Goal: Task Accomplishment & Management: Complete application form

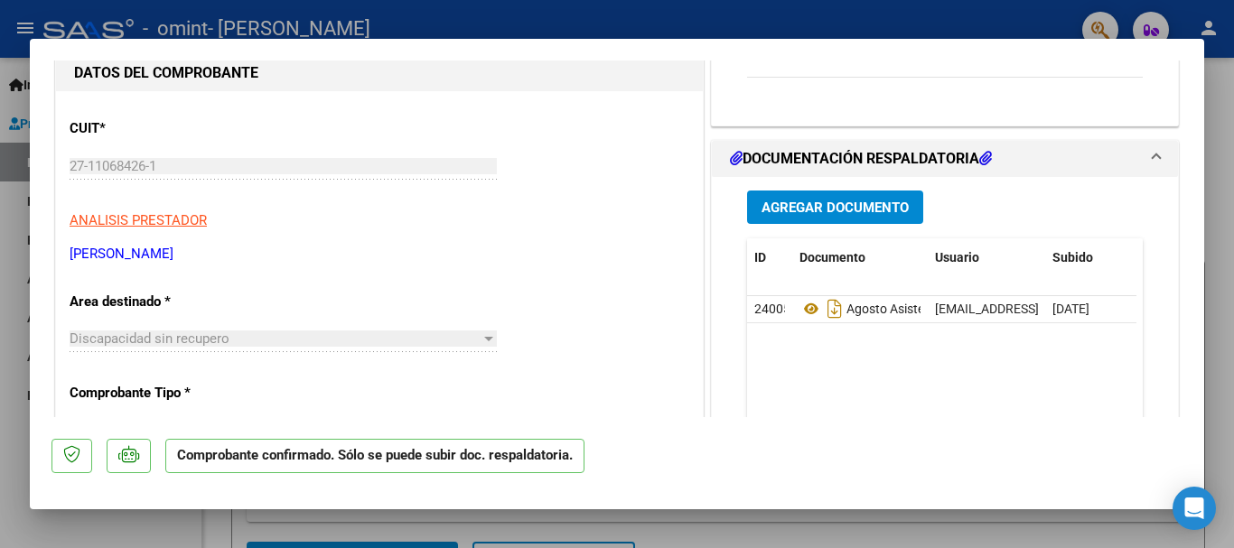
scroll to position [117, 0]
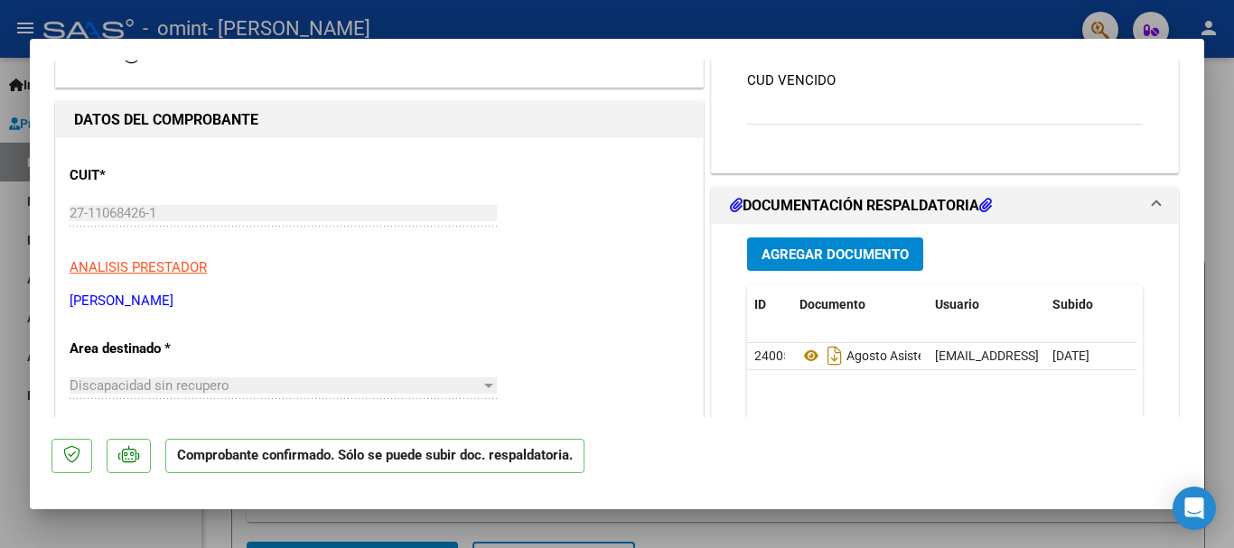
click at [835, 250] on span "Agregar Documento" at bounding box center [834, 255] width 147 height 16
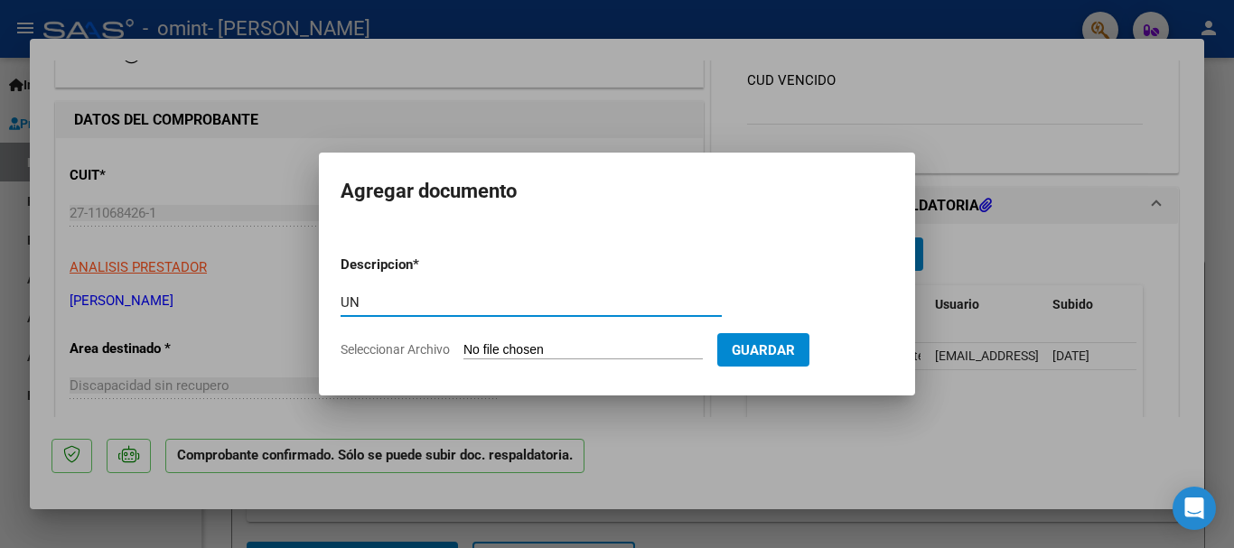
type input "U"
type input "JUNTA MEDICA - CUD EN TRAMITE"
click at [526, 349] on input "Seleccionar Archivo" at bounding box center [582, 350] width 239 height 17
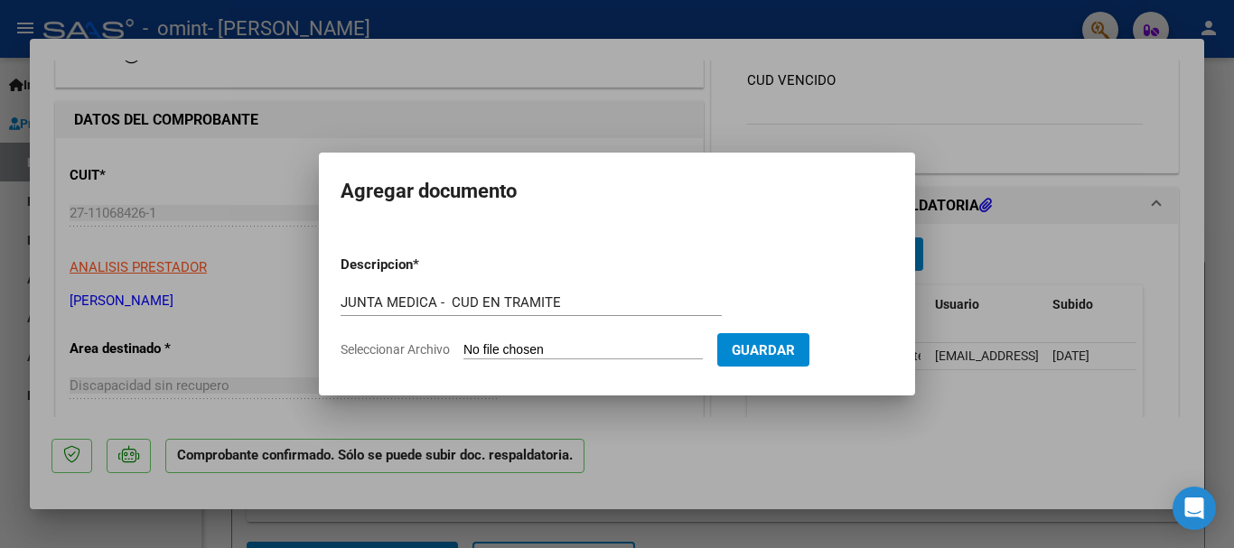
type input "C:\fakepath\PRE JUNTA [PERSON_NAME].pdf"
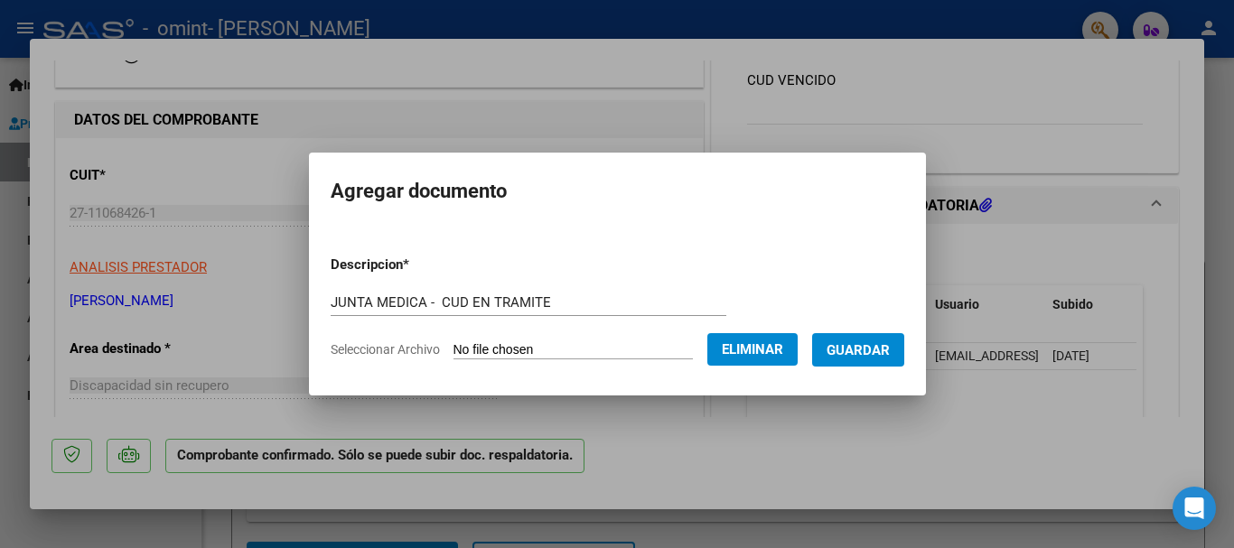
click at [848, 342] on span "Guardar" at bounding box center [857, 350] width 63 height 16
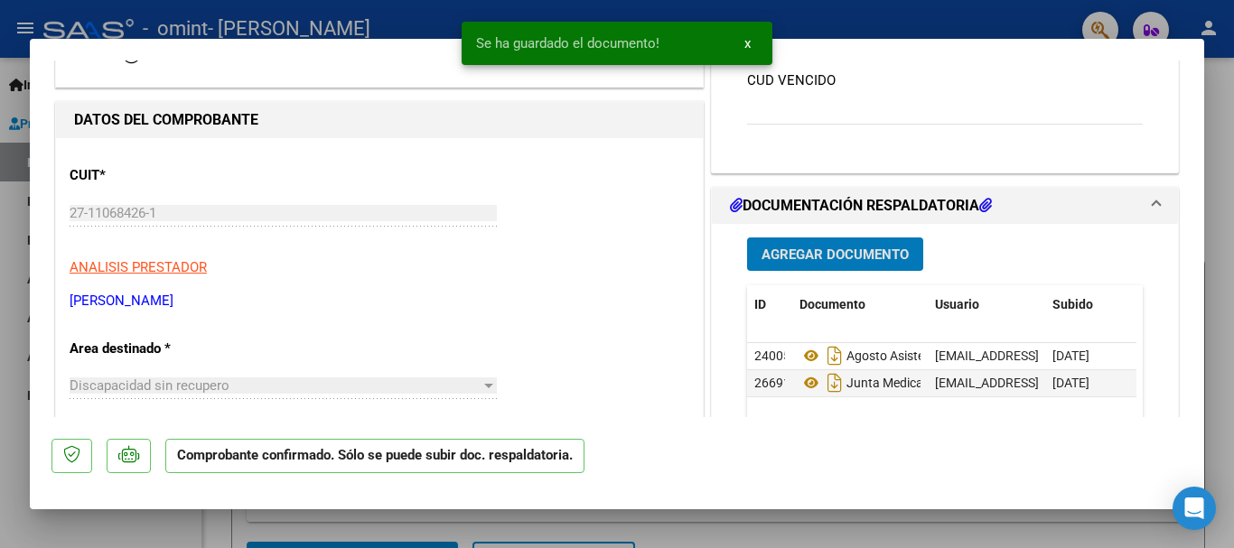
click at [807, 112] on div "Comentarios De la Obra Social: CUD VENCIDO" at bounding box center [945, 89] width 396 height 110
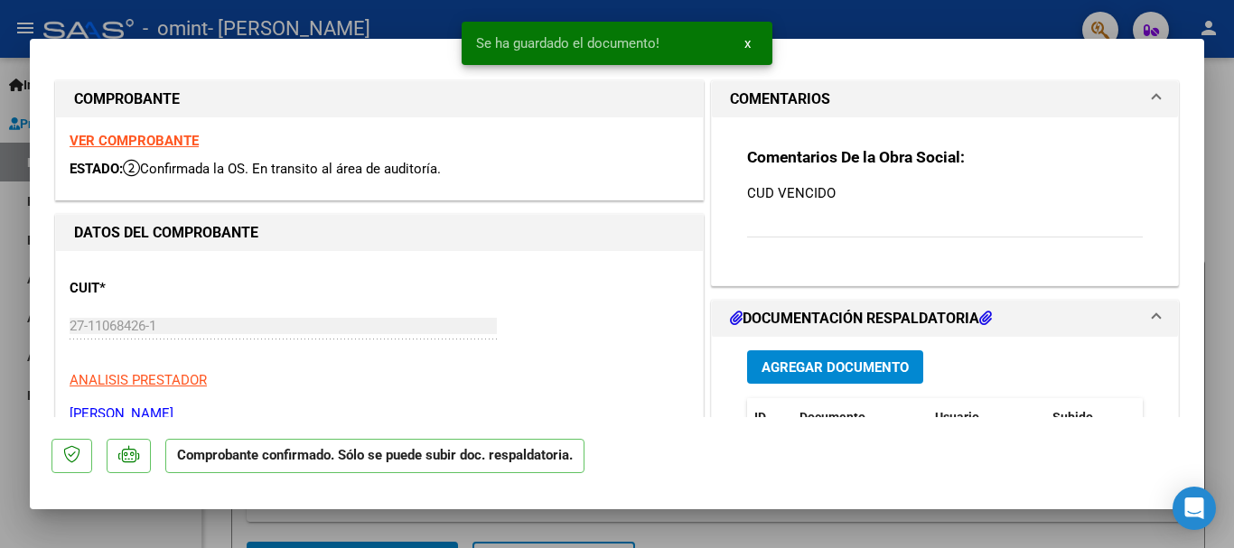
scroll to position [0, 0]
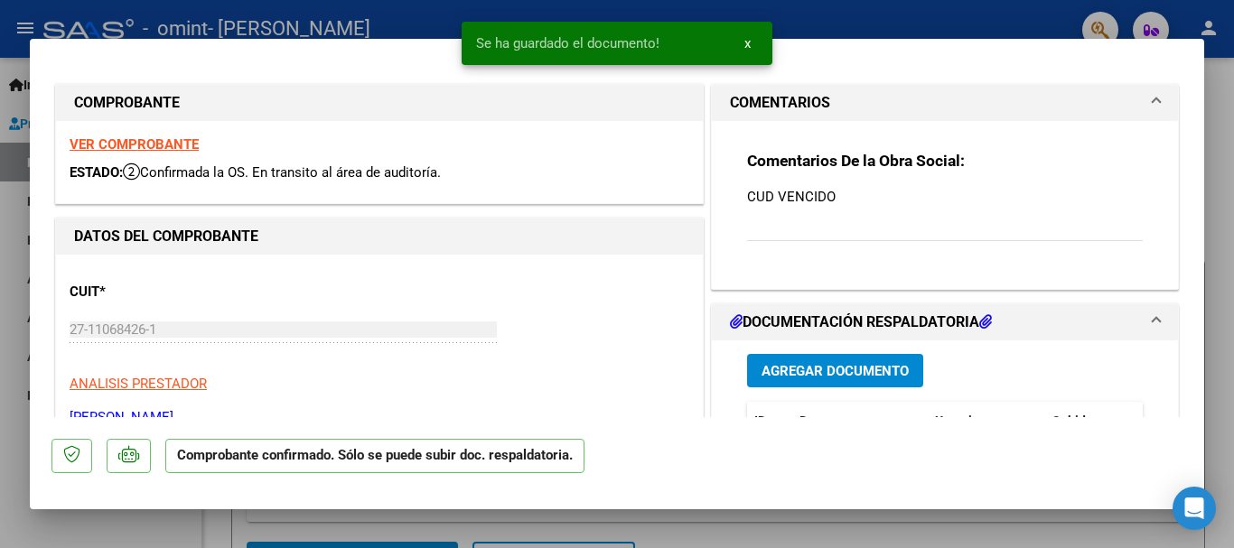
click at [846, 194] on p "CUD VENCIDO" at bounding box center [945, 197] width 396 height 20
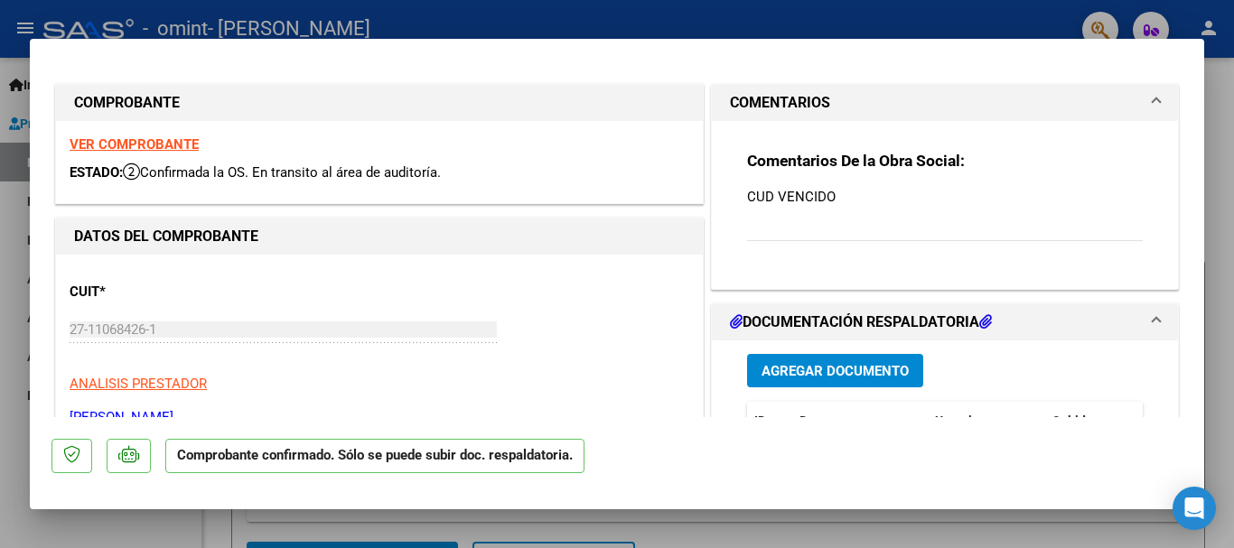
click at [824, 210] on div "Comentarios De la Obra Social: CUD VENCIDO" at bounding box center [945, 206] width 396 height 110
click at [1153, 97] on span at bounding box center [1156, 103] width 7 height 22
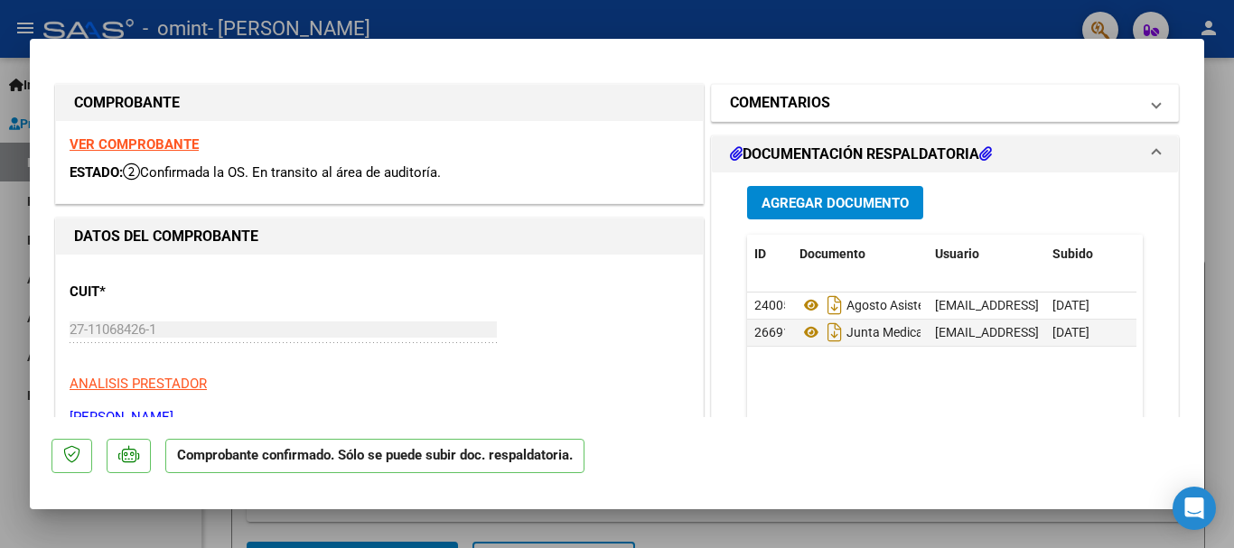
click at [1153, 97] on span at bounding box center [1156, 103] width 7 height 22
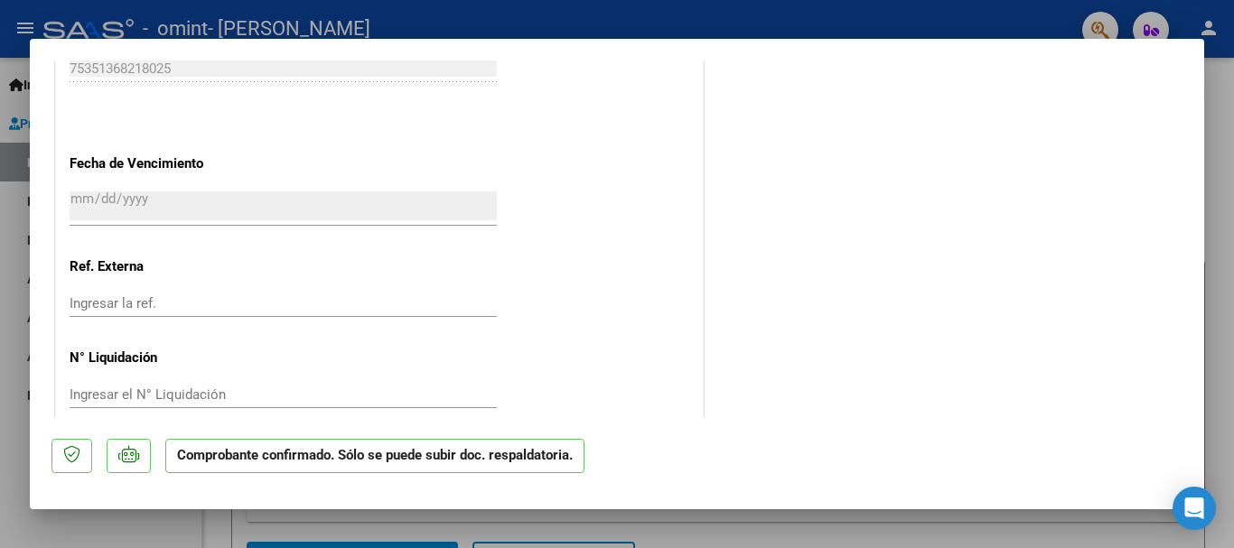
scroll to position [1020, 0]
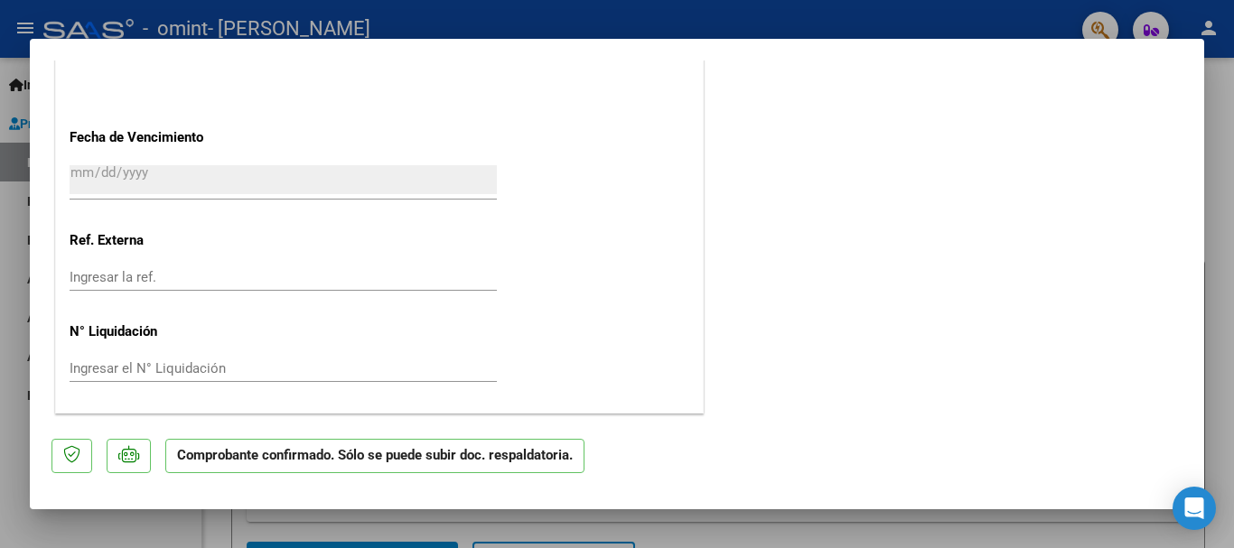
type input "$ 0,00"
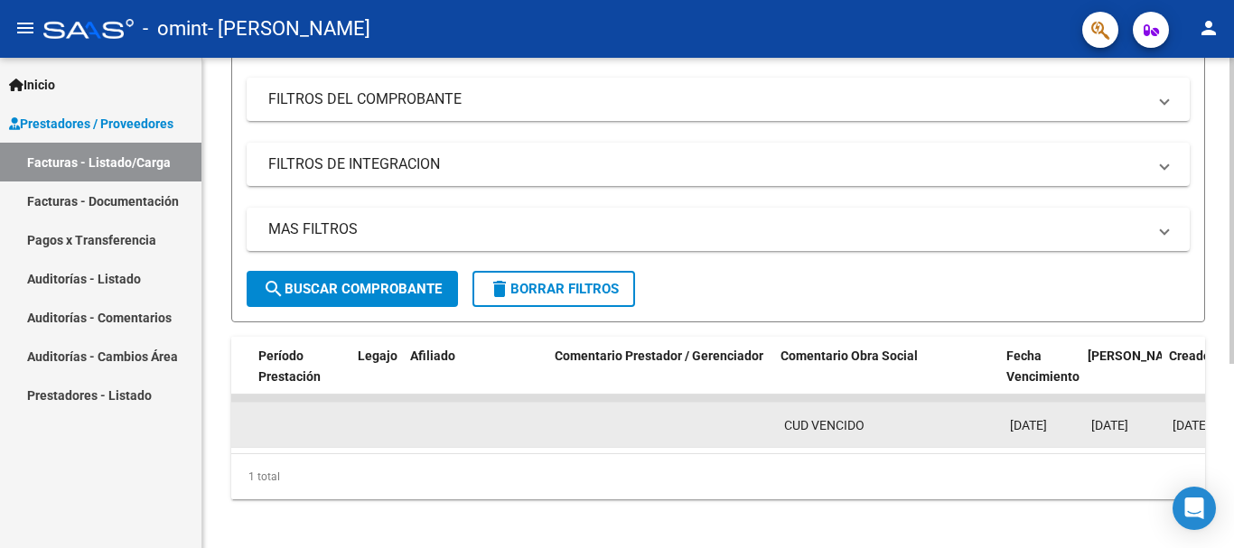
scroll to position [0, 2327]
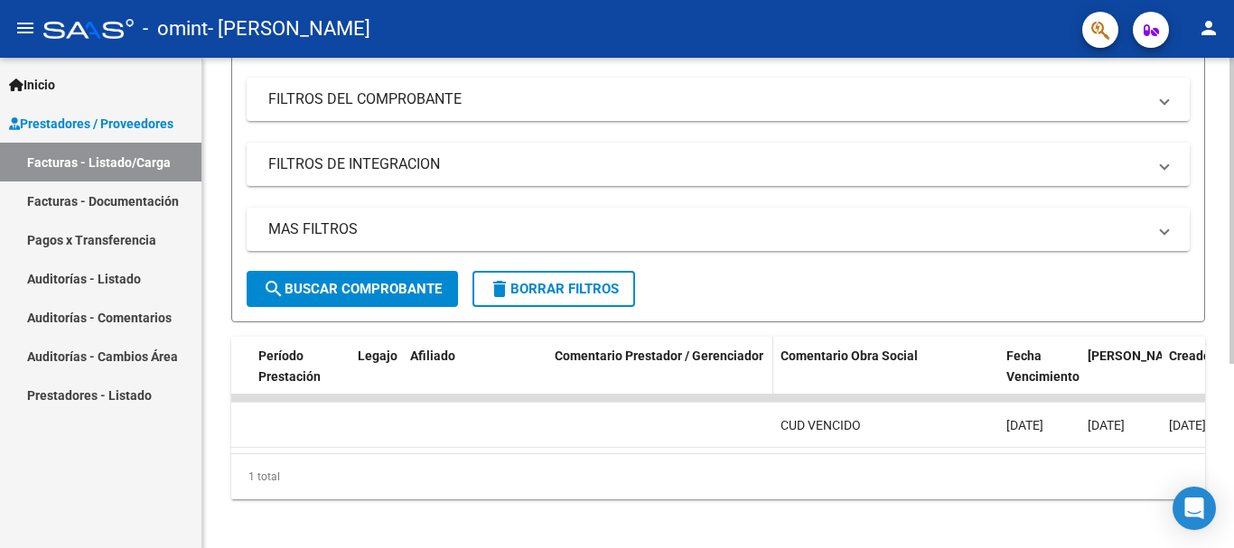
click at [713, 358] on span "Comentario Prestador / Gerenciador" at bounding box center [659, 356] width 209 height 14
click at [713, 357] on span "Comentario Prestador / Gerenciador" at bounding box center [659, 356] width 209 height 14
click at [559, 375] on span at bounding box center [560, 375] width 11 height 13
click at [559, 376] on span at bounding box center [560, 375] width 11 height 13
click at [620, 373] on div "Comentario Prestador / Gerenciador" at bounding box center [660, 365] width 211 height 38
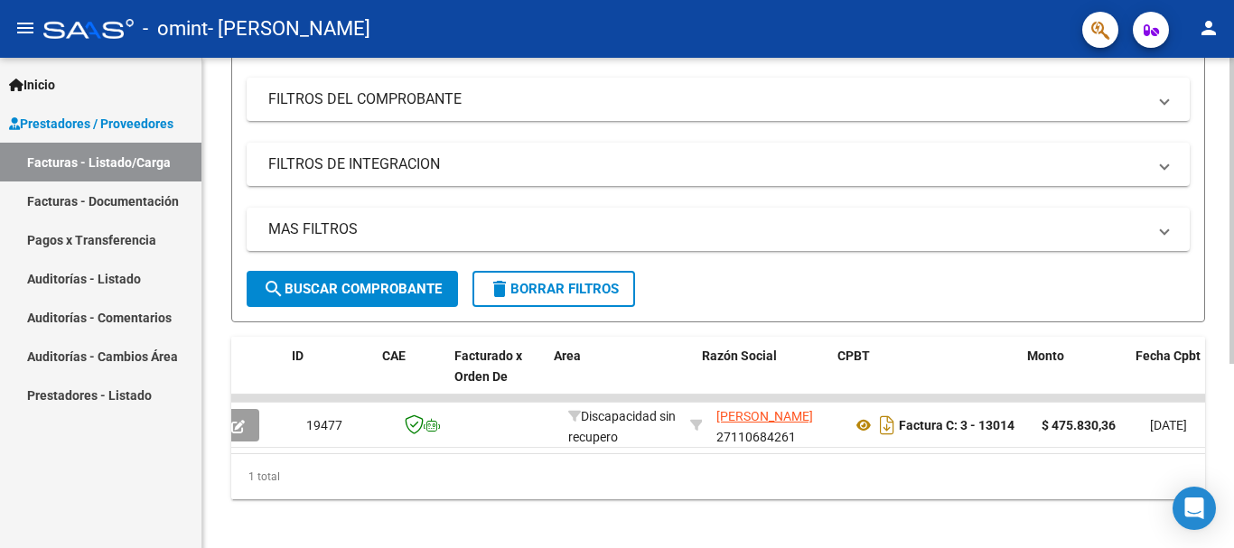
scroll to position [0, 0]
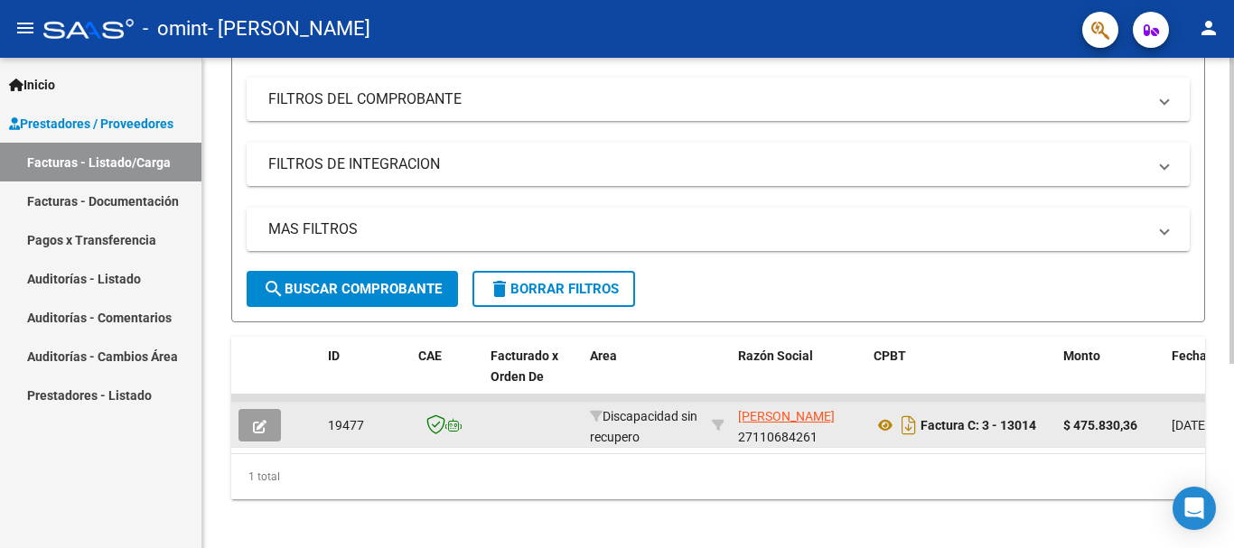
click at [263, 427] on icon "button" at bounding box center [260, 427] width 14 height 14
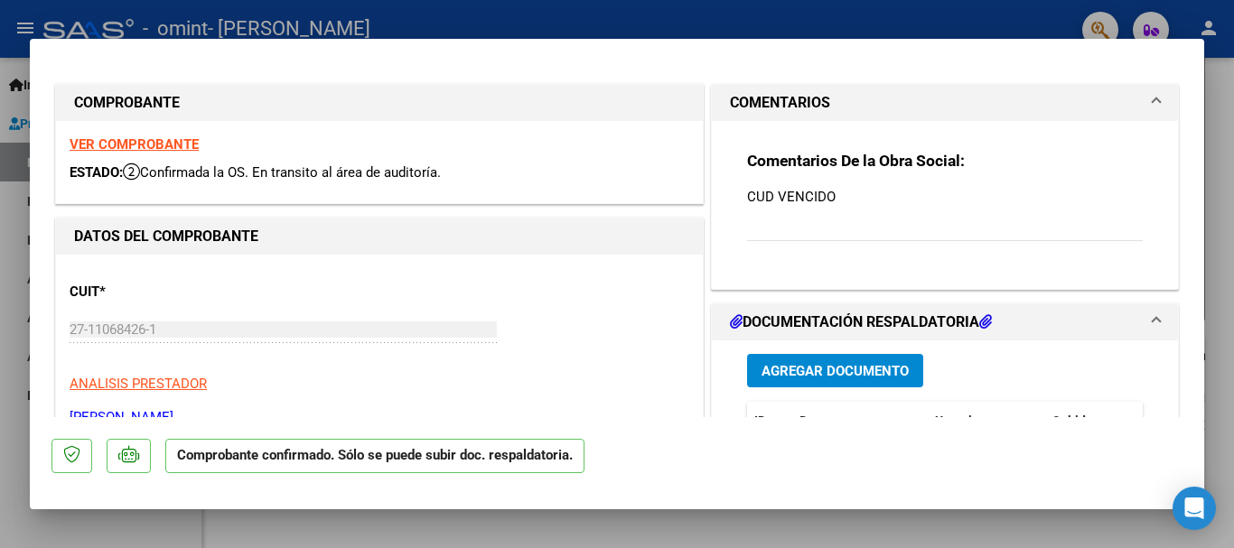
click at [781, 219] on div "Comentarios De la Obra Social: CUD VENCIDO" at bounding box center [945, 206] width 396 height 110
click at [1153, 102] on span at bounding box center [1156, 103] width 7 height 22
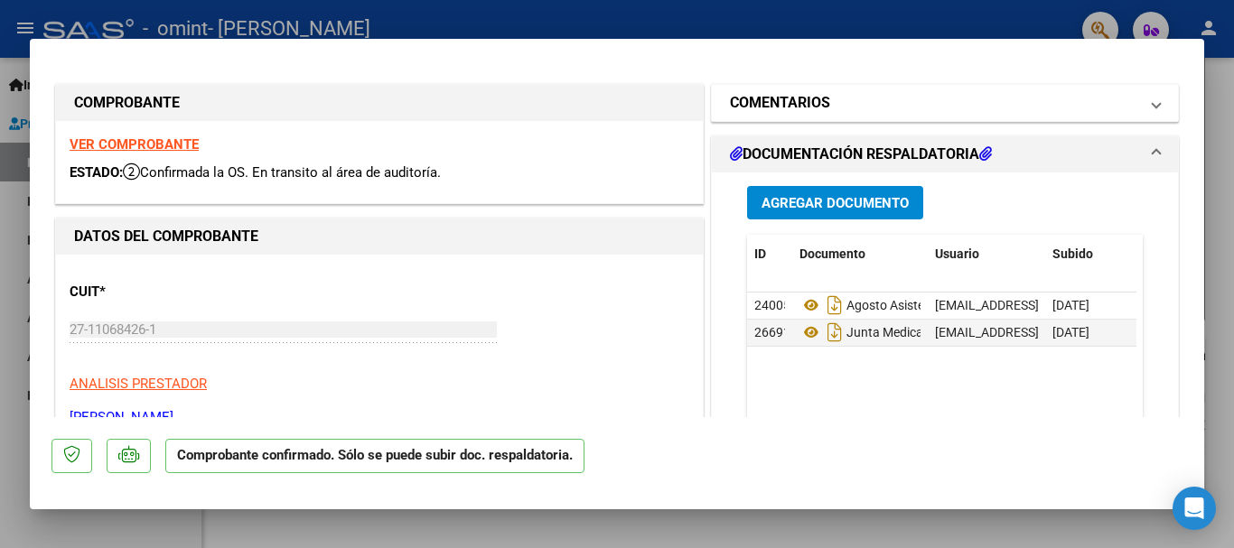
click at [1153, 96] on span at bounding box center [1156, 103] width 7 height 22
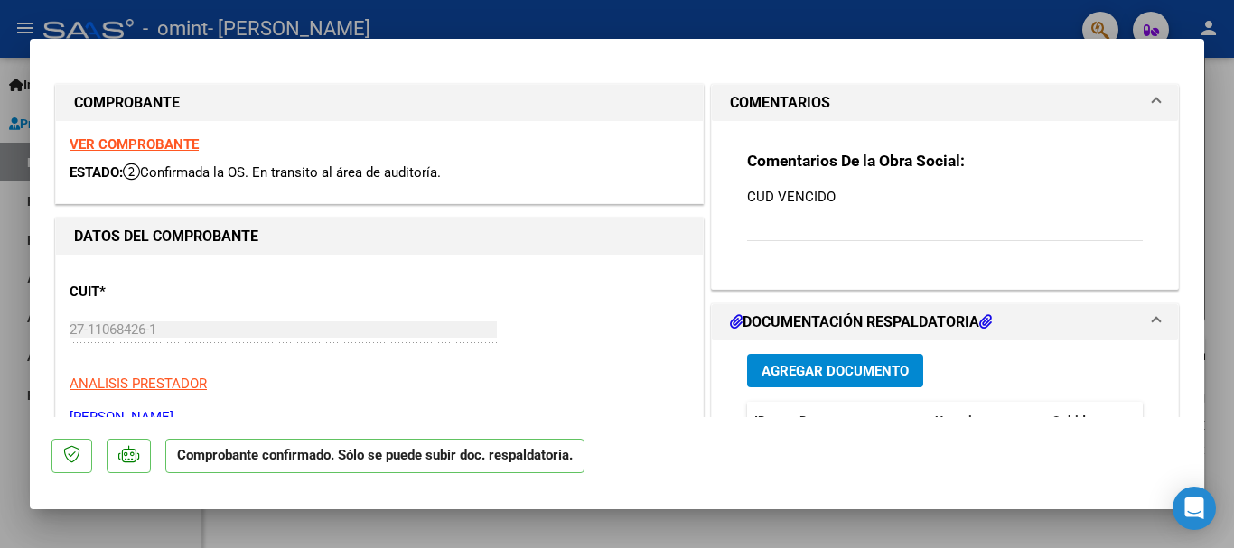
type input "$ 0,00"
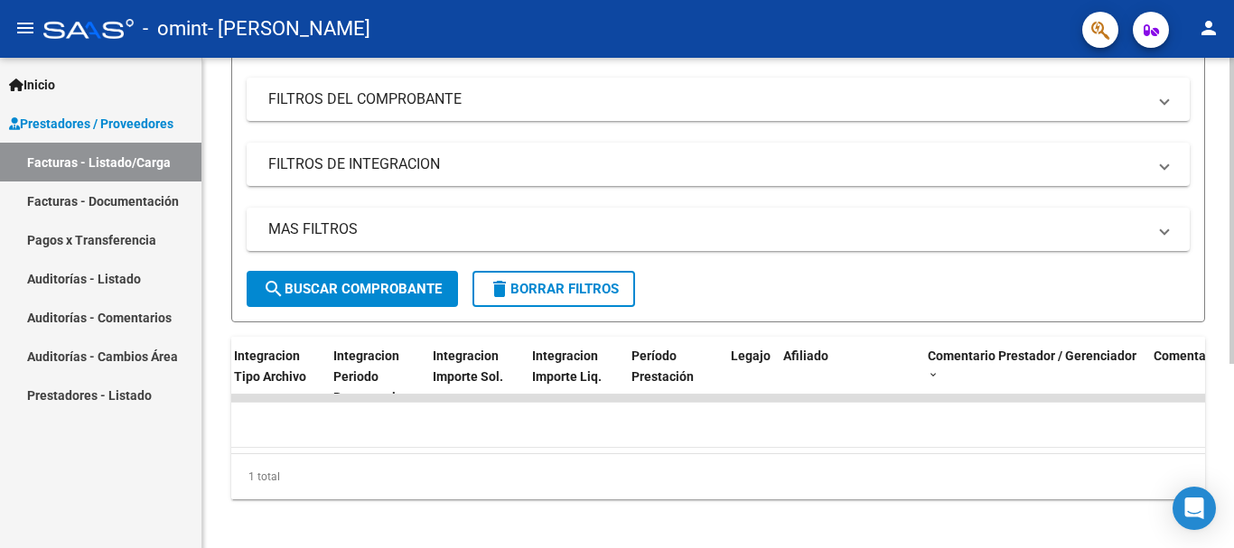
scroll to position [0, 2046]
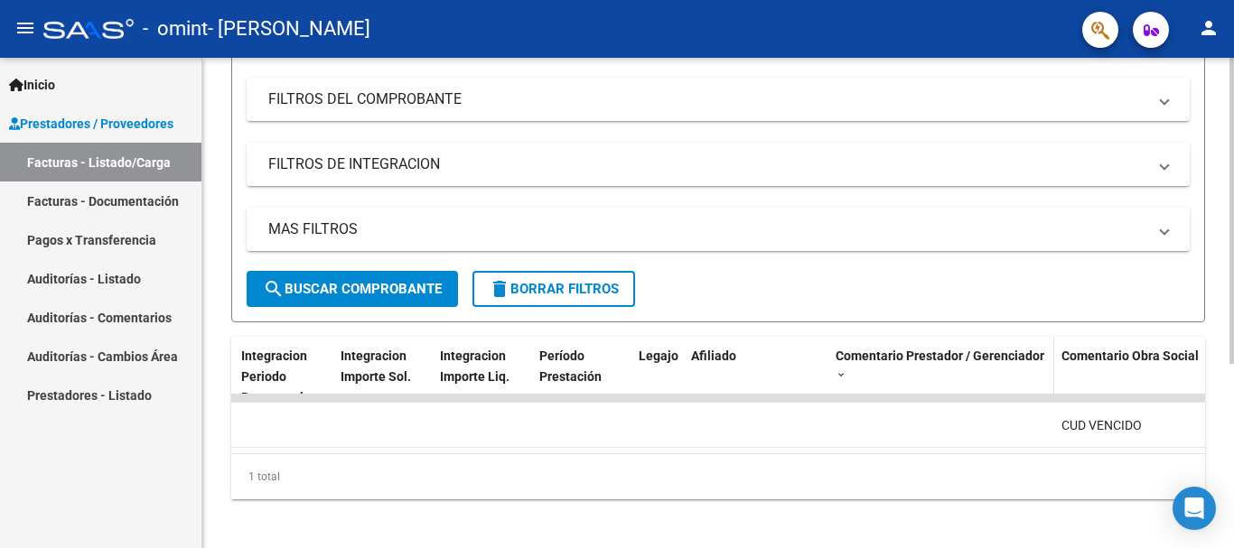
click at [995, 368] on div "Comentario Prestador / Gerenciador" at bounding box center [940, 365] width 211 height 38
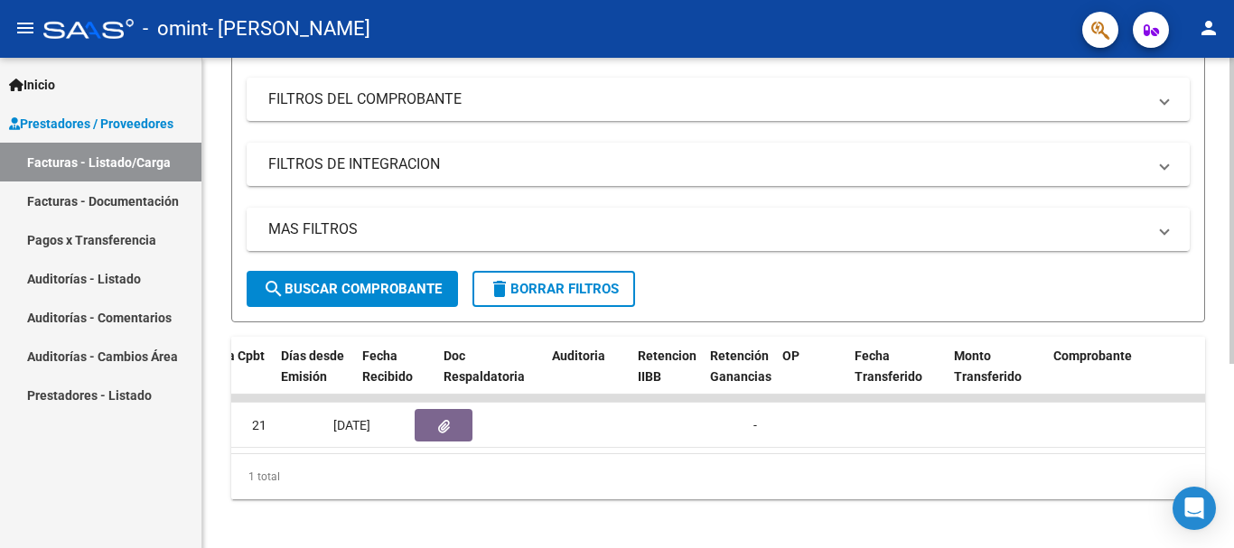
scroll to position [0, 972]
